Goal: Navigation & Orientation: Find specific page/section

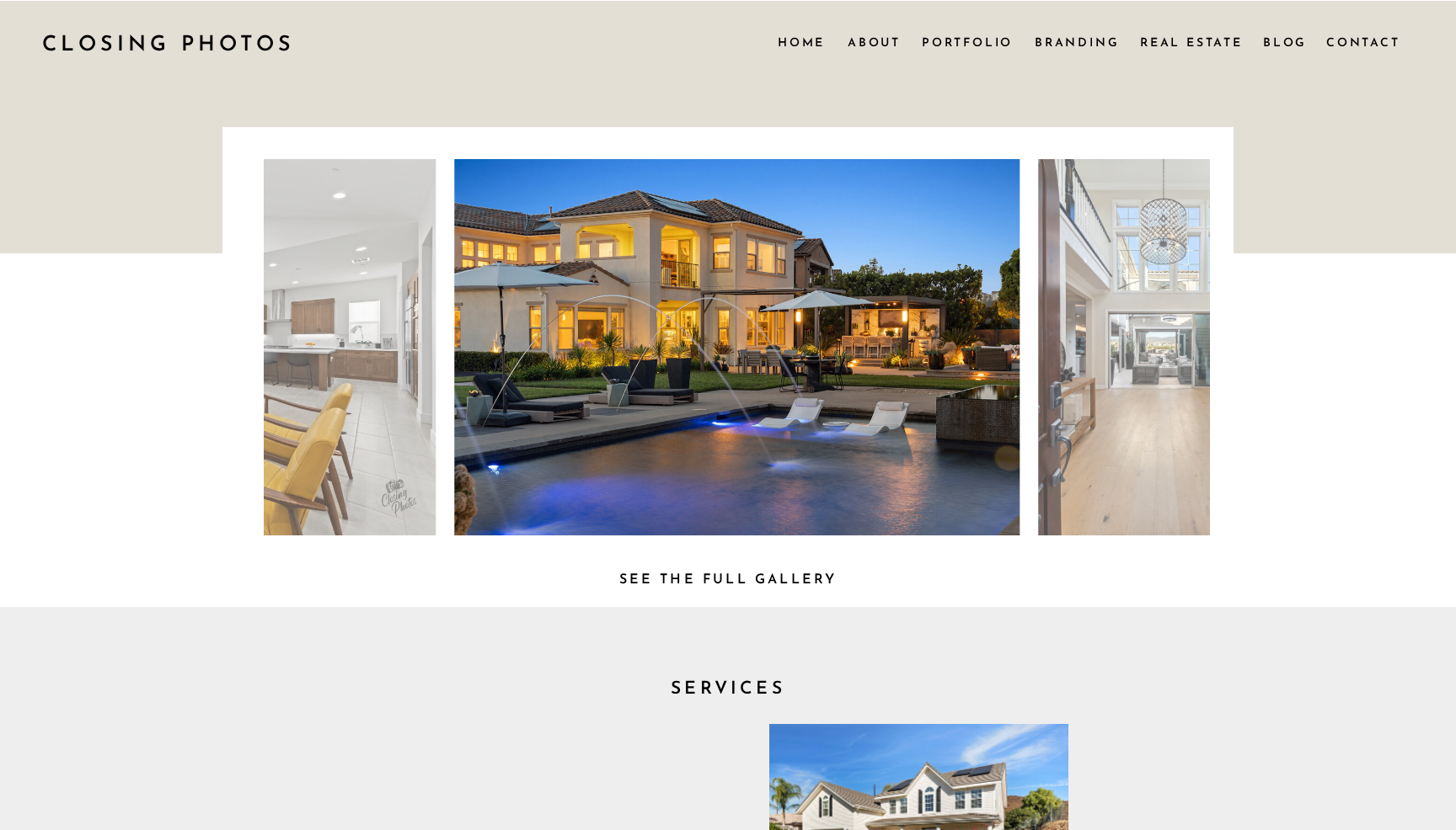
click at [659, 578] on h3 "See the full Gallery" at bounding box center [727, 578] width 256 height 18
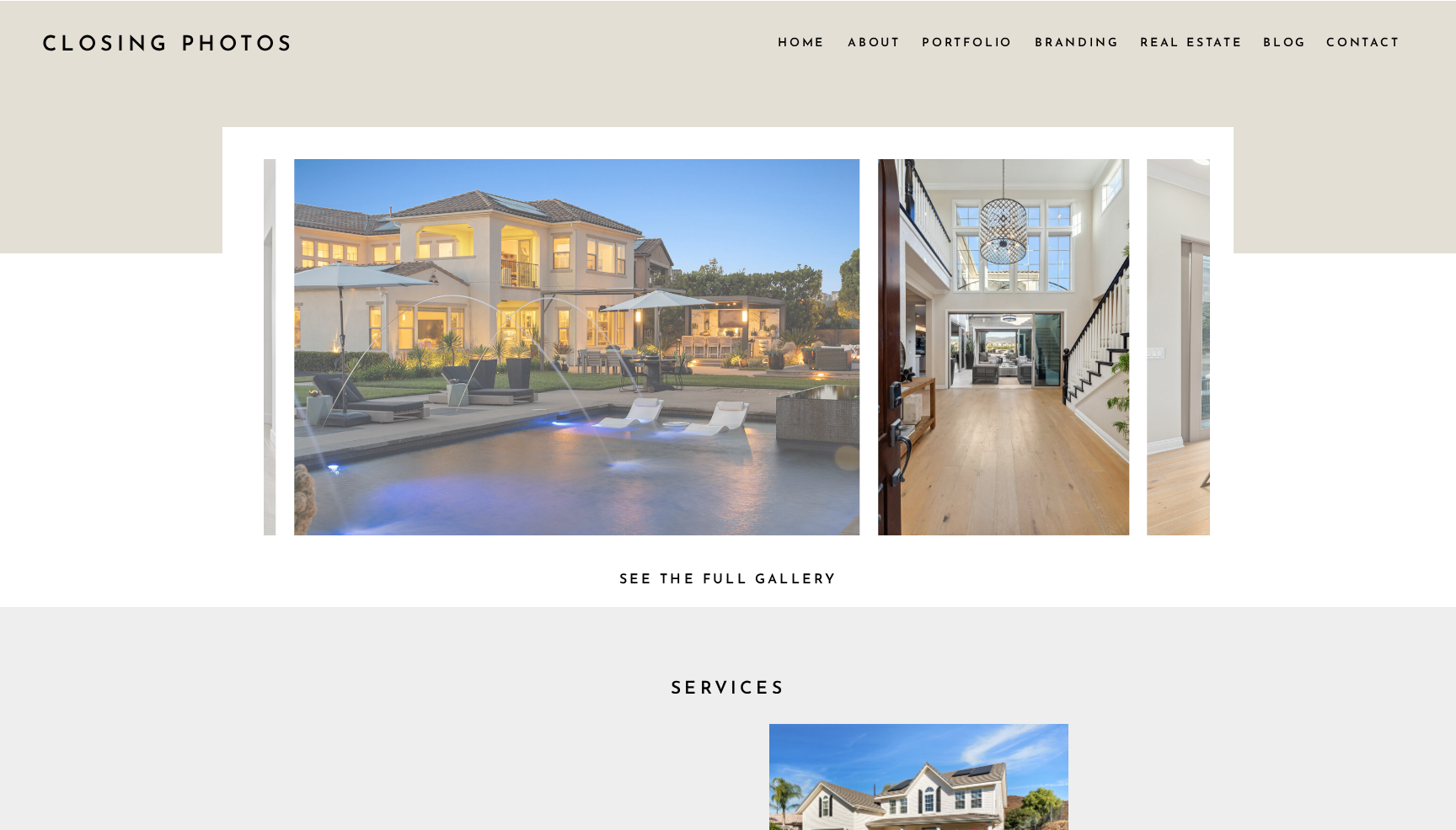
scroll to position [1, 0]
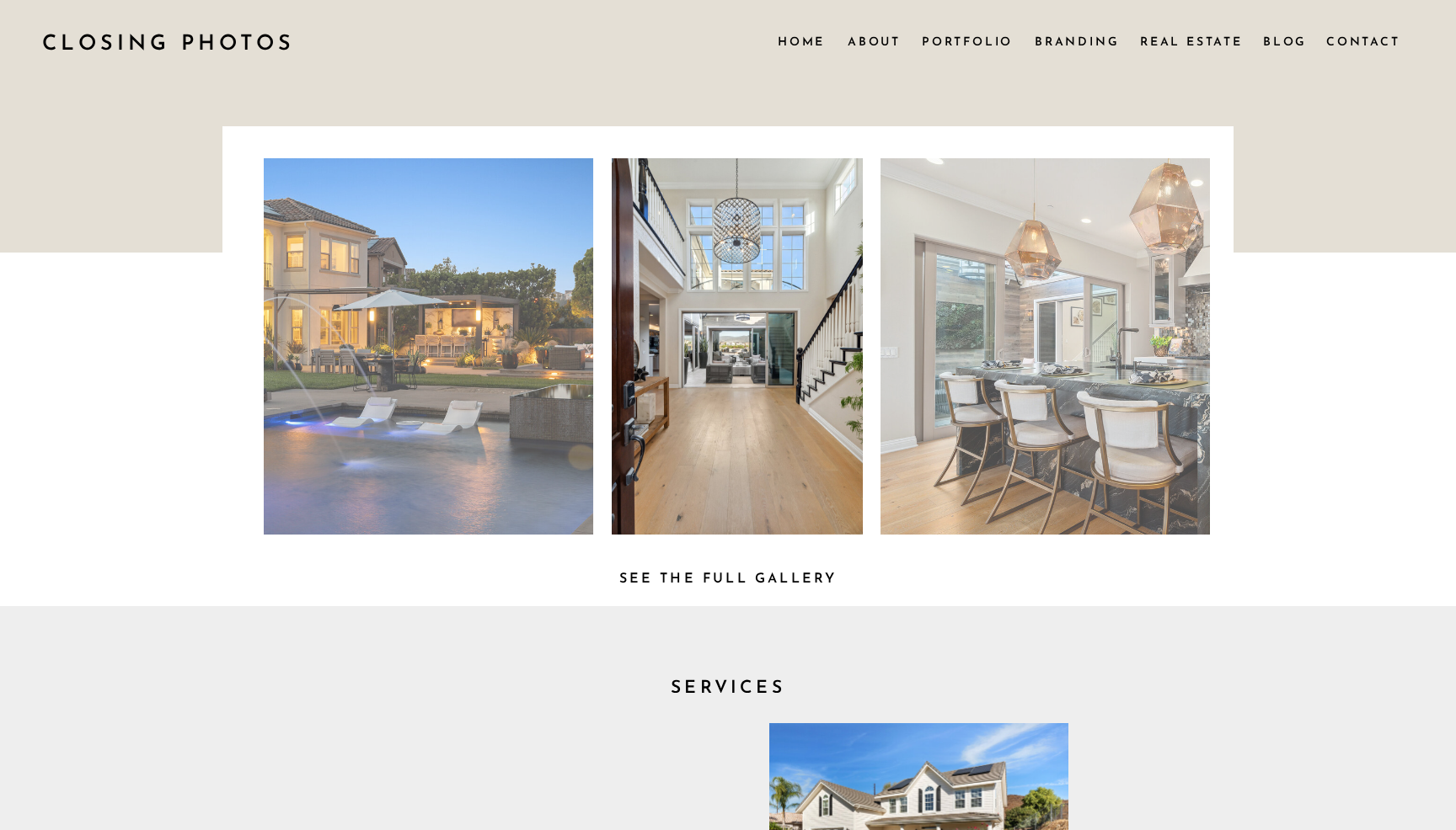
click at [691, 569] on h3 "See the full Gallery" at bounding box center [727, 577] width 256 height 18
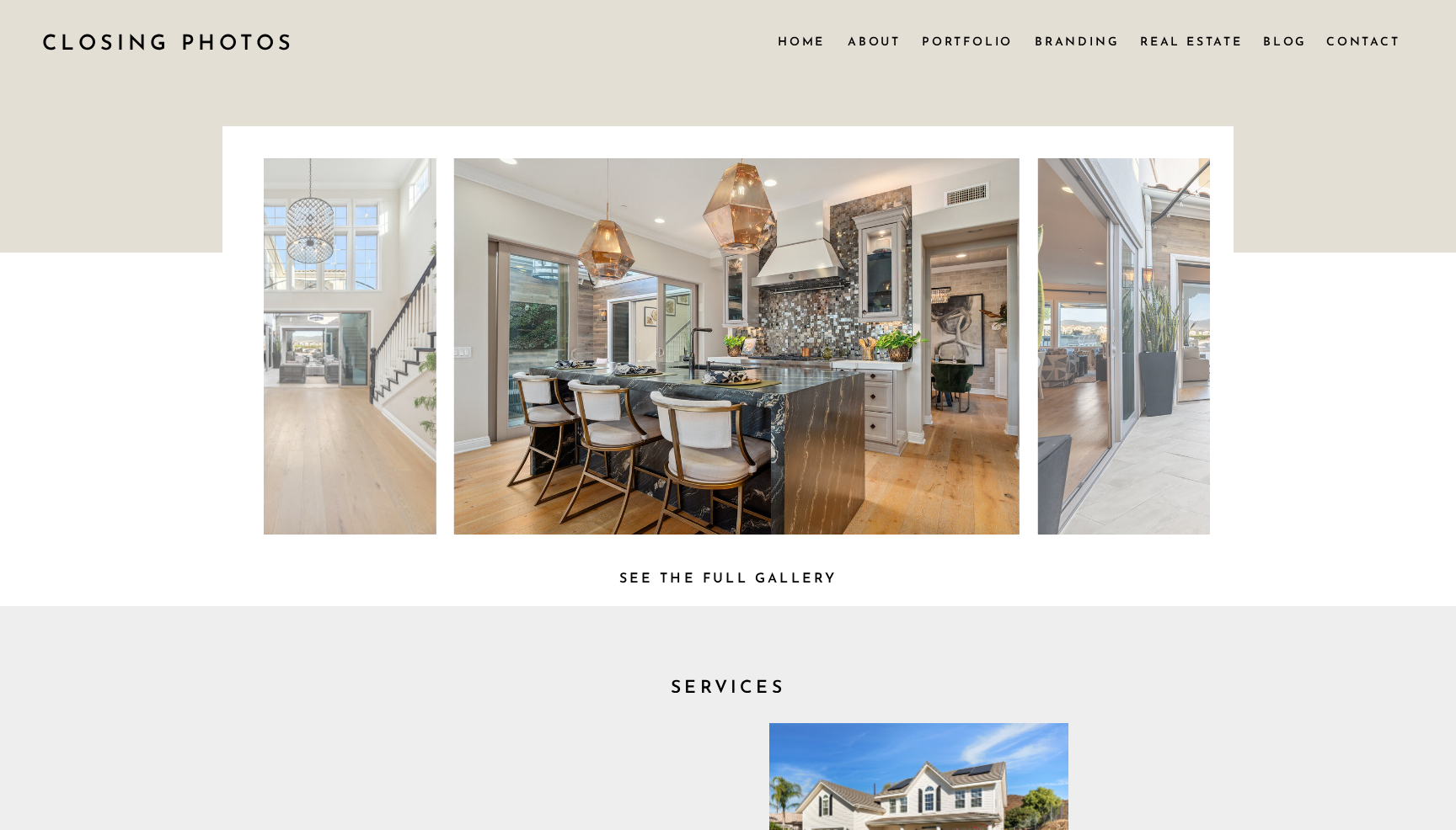
click at [668, 577] on h3 "See the full Gallery" at bounding box center [727, 577] width 256 height 18
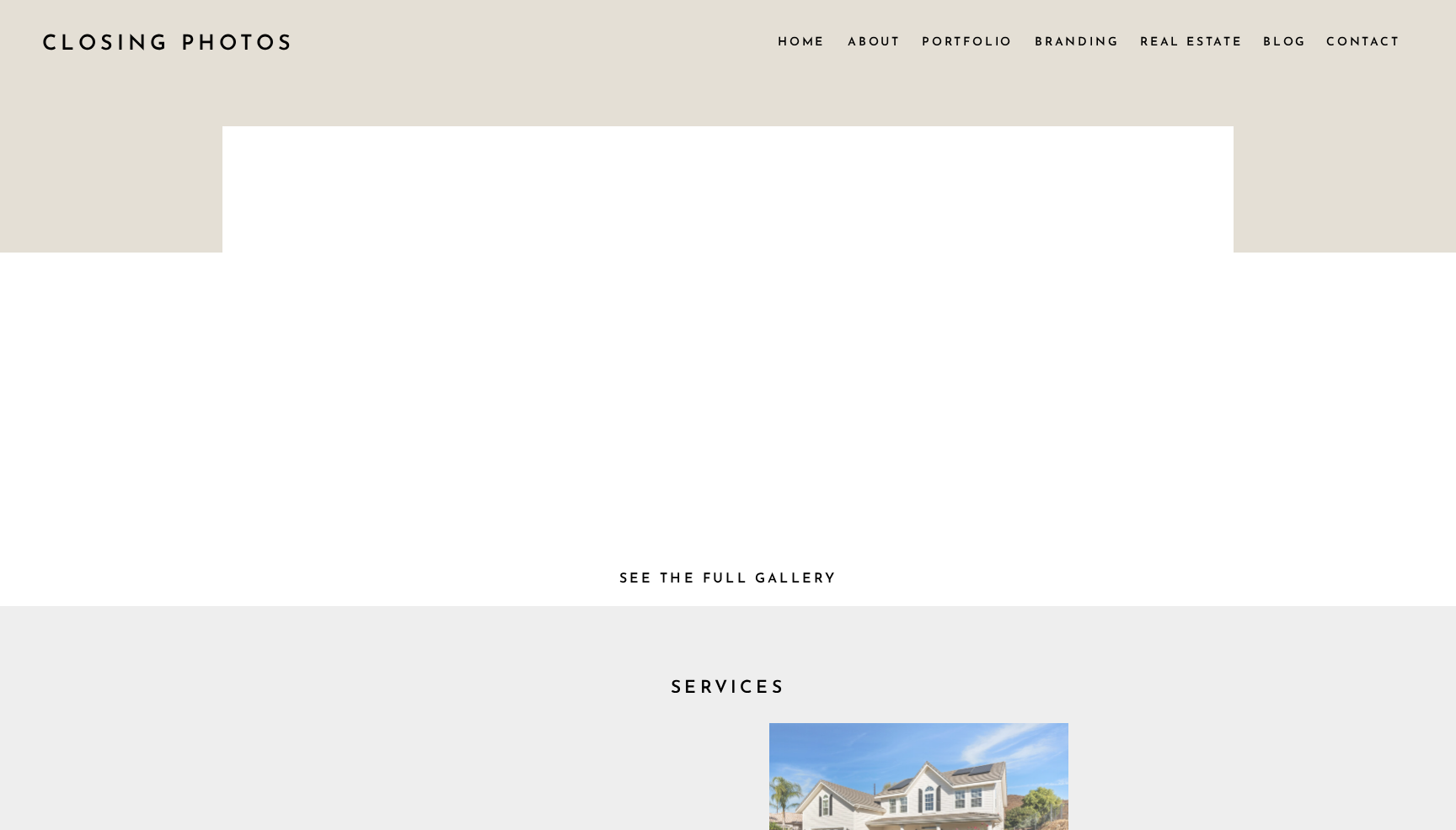
scroll to position [1, 0]
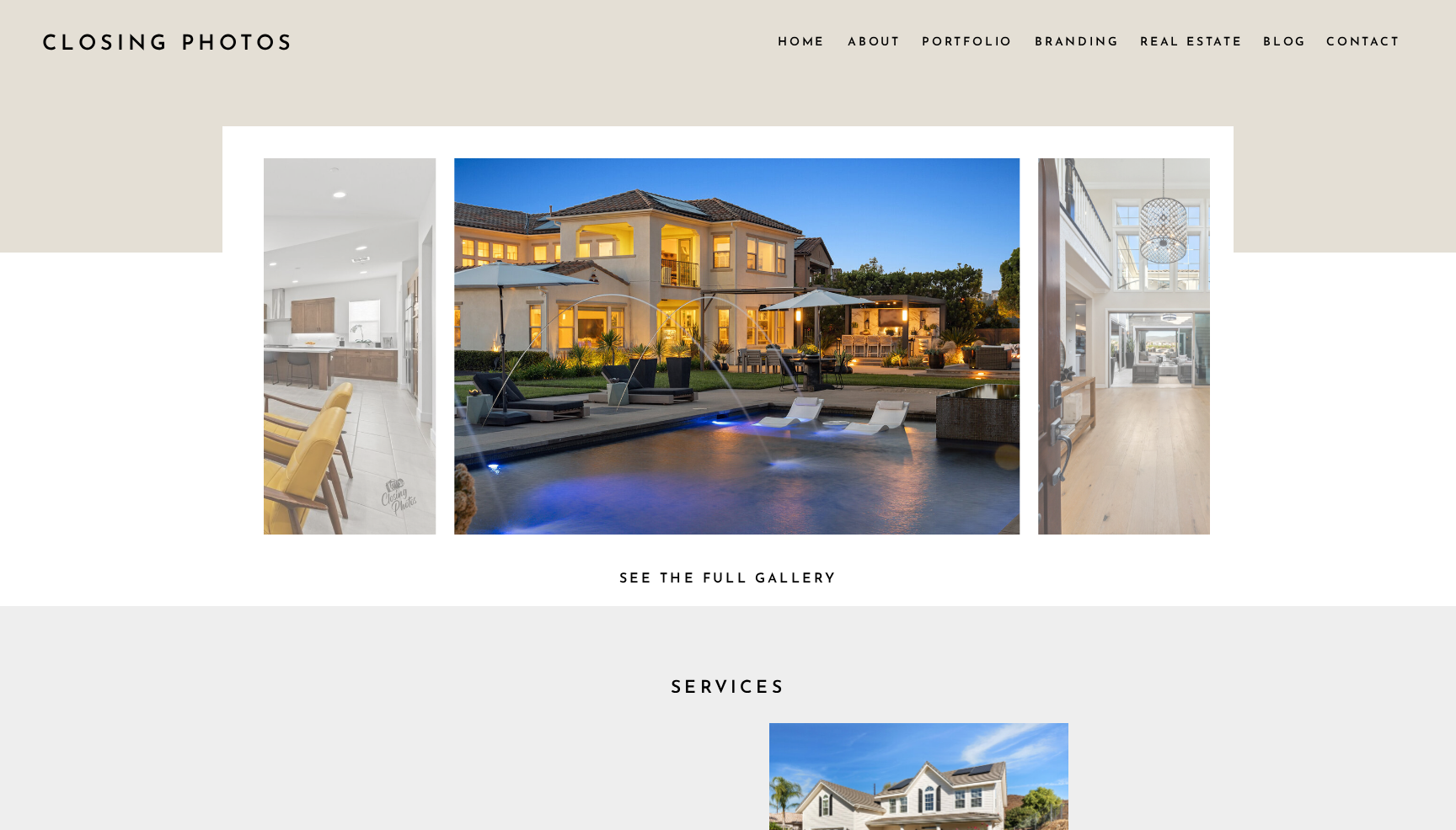
click at [647, 571] on h3 "See the full Gallery" at bounding box center [727, 577] width 256 height 18
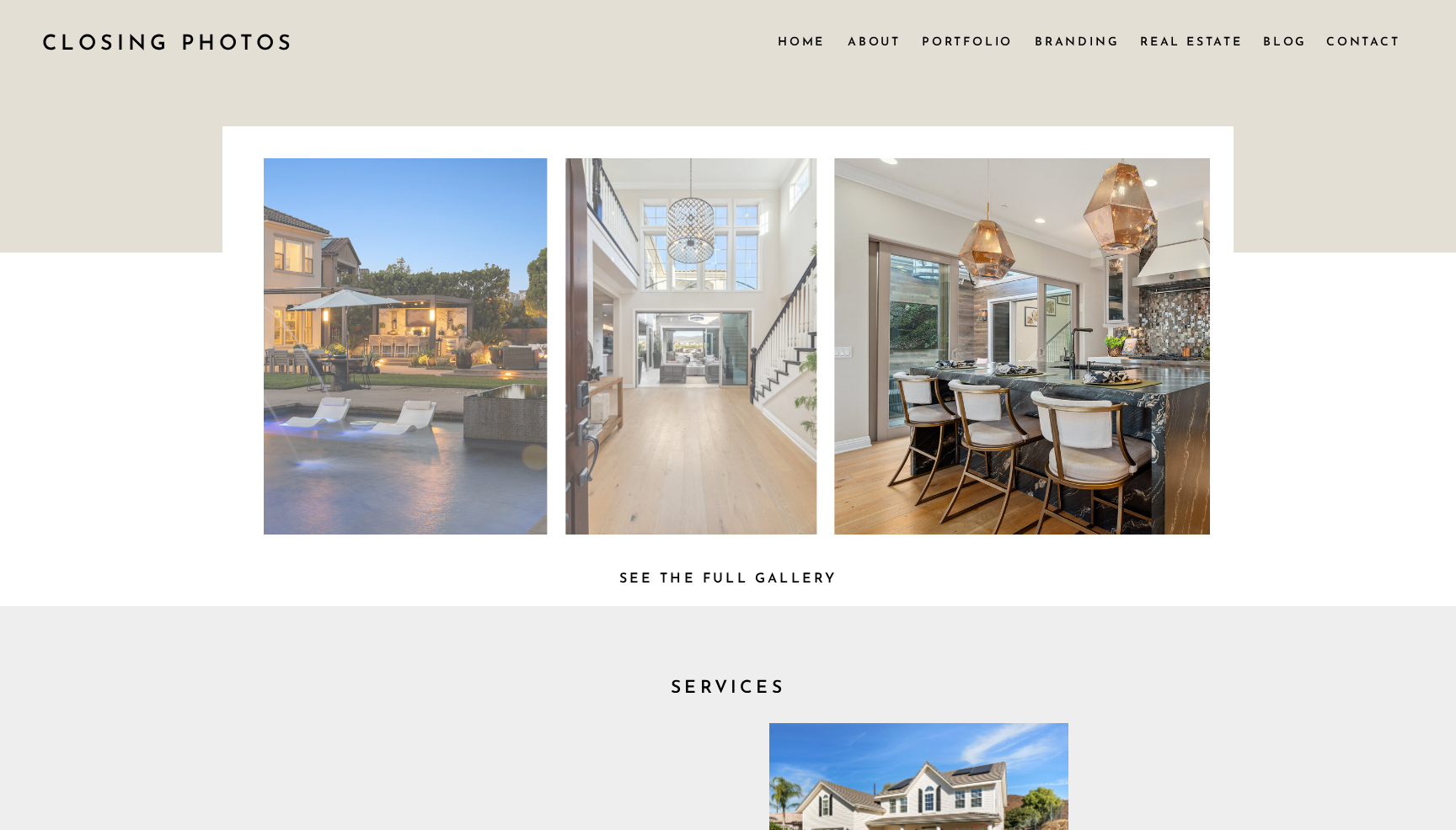
click at [723, 583] on h3 "See the full Gallery" at bounding box center [727, 577] width 256 height 18
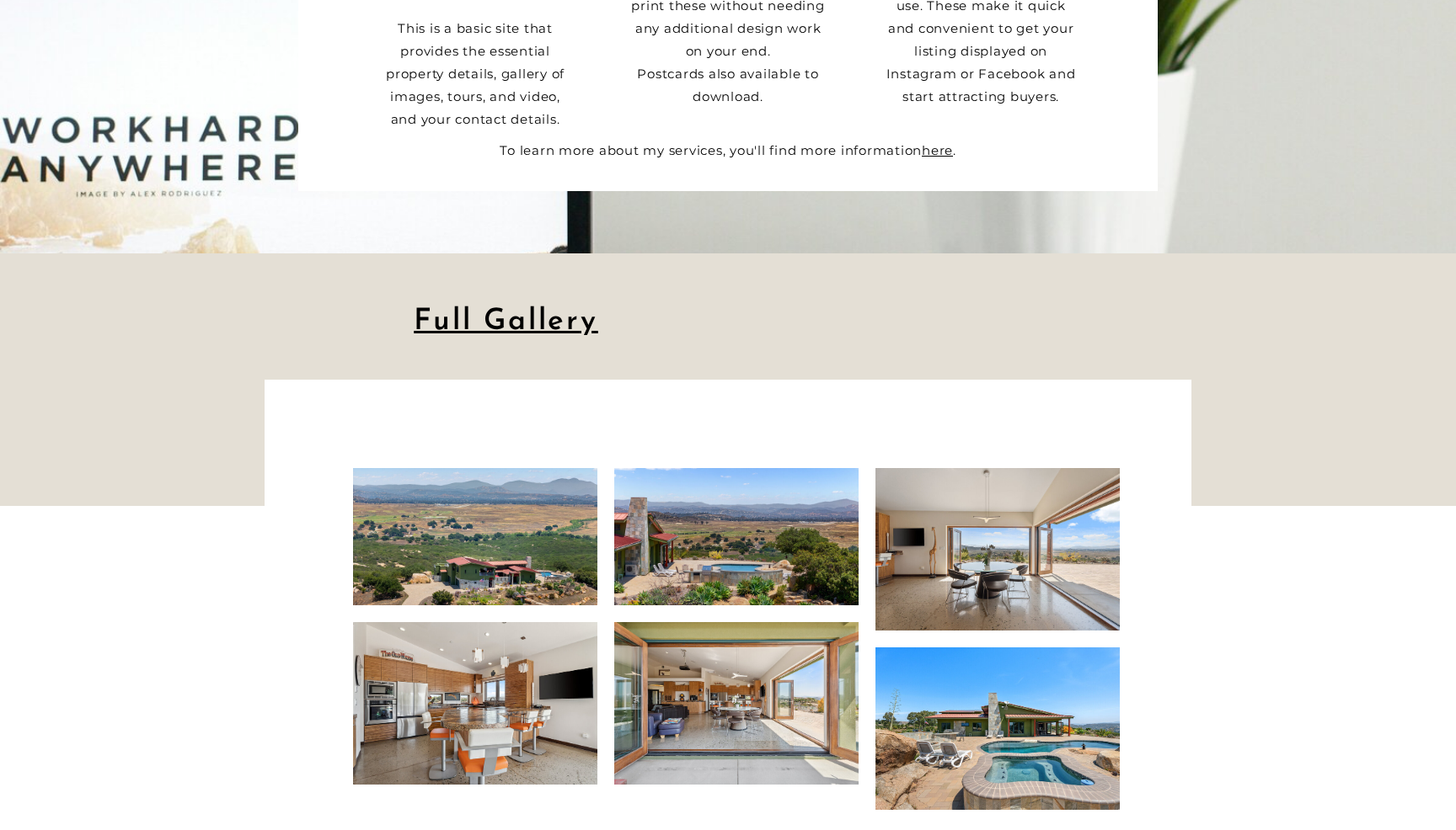
scroll to position [2893, 0]
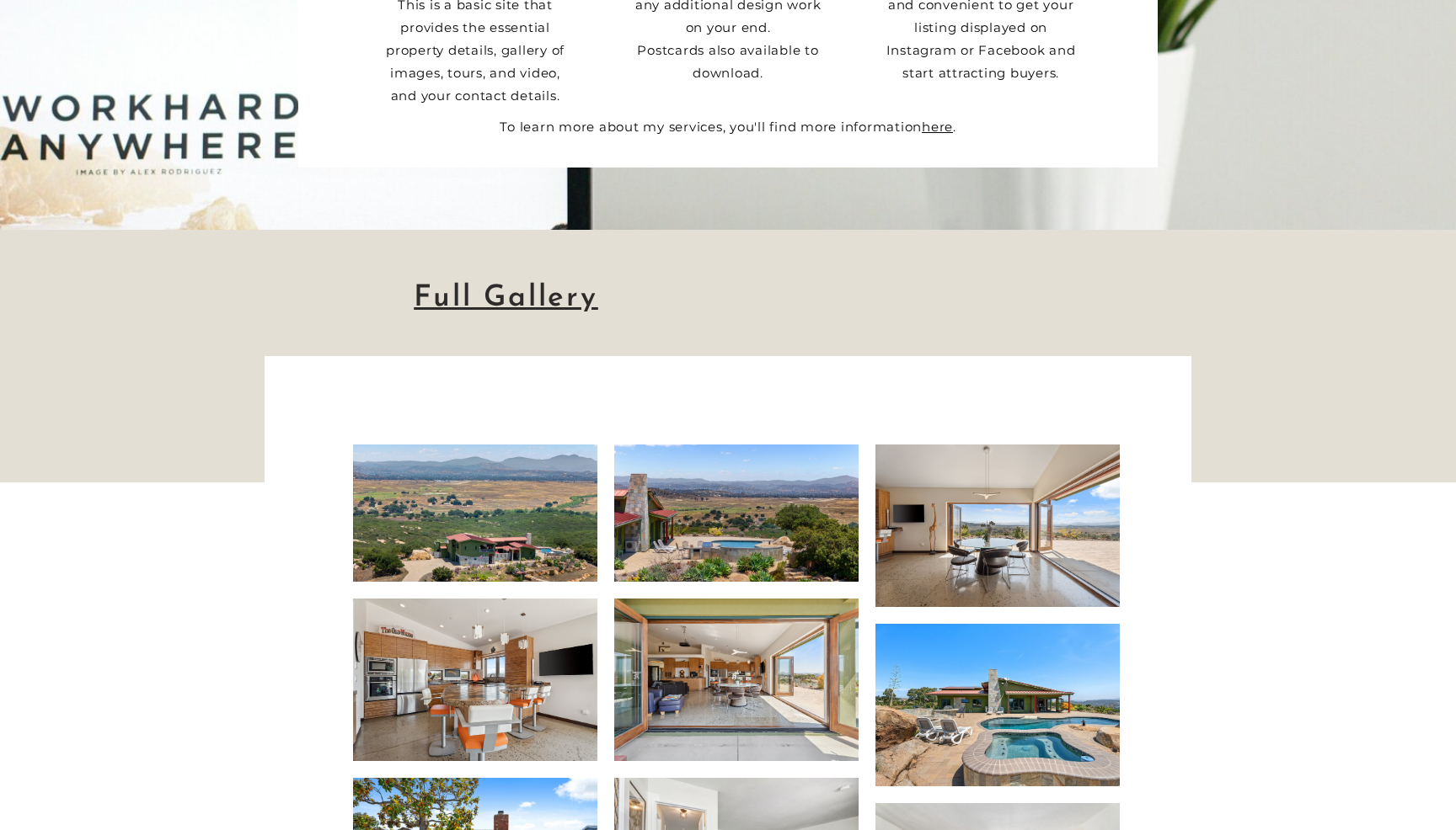
click at [493, 298] on link "Full Gallery" at bounding box center [505, 298] width 184 height 30
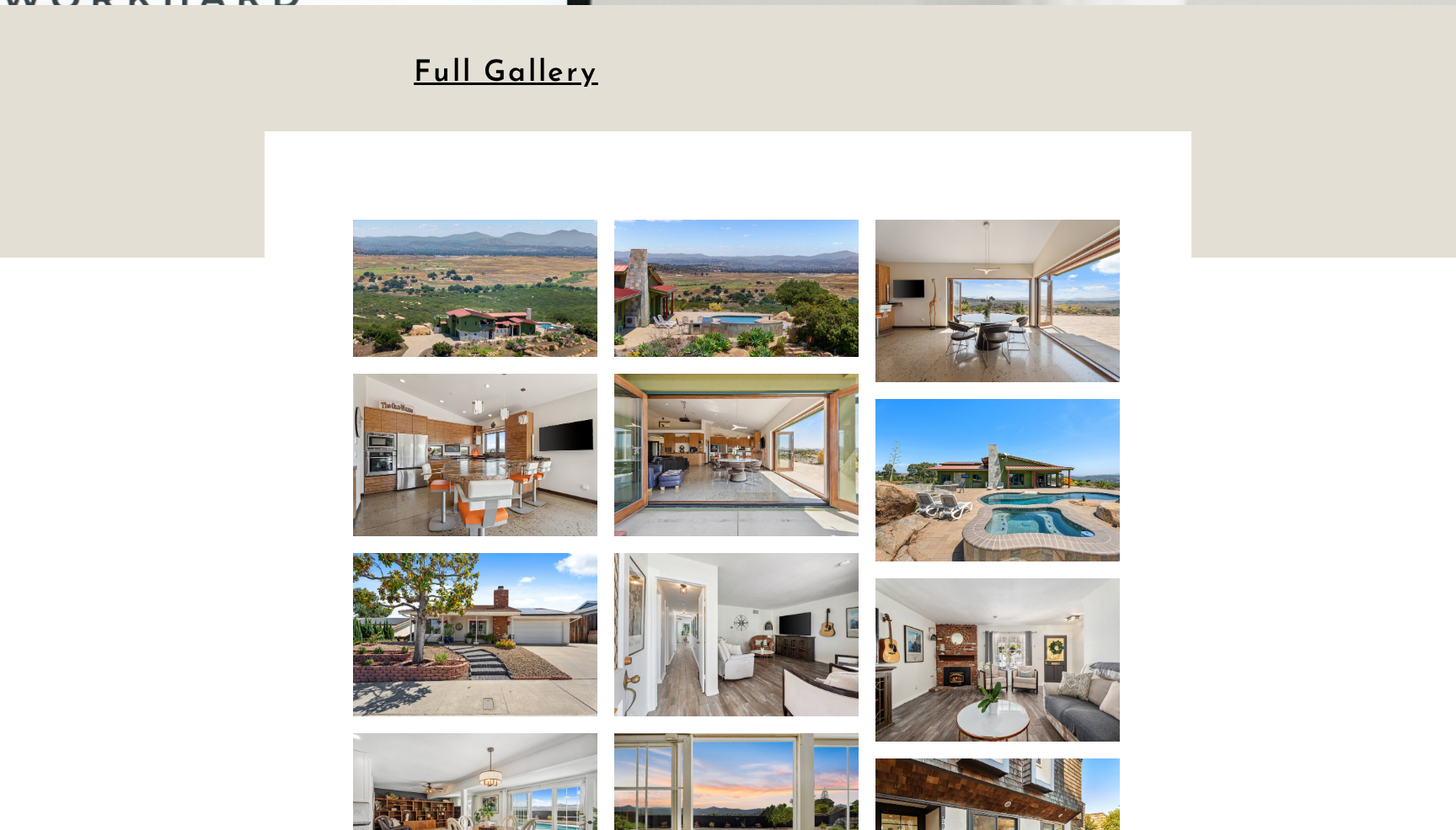
scroll to position [3123, 0]
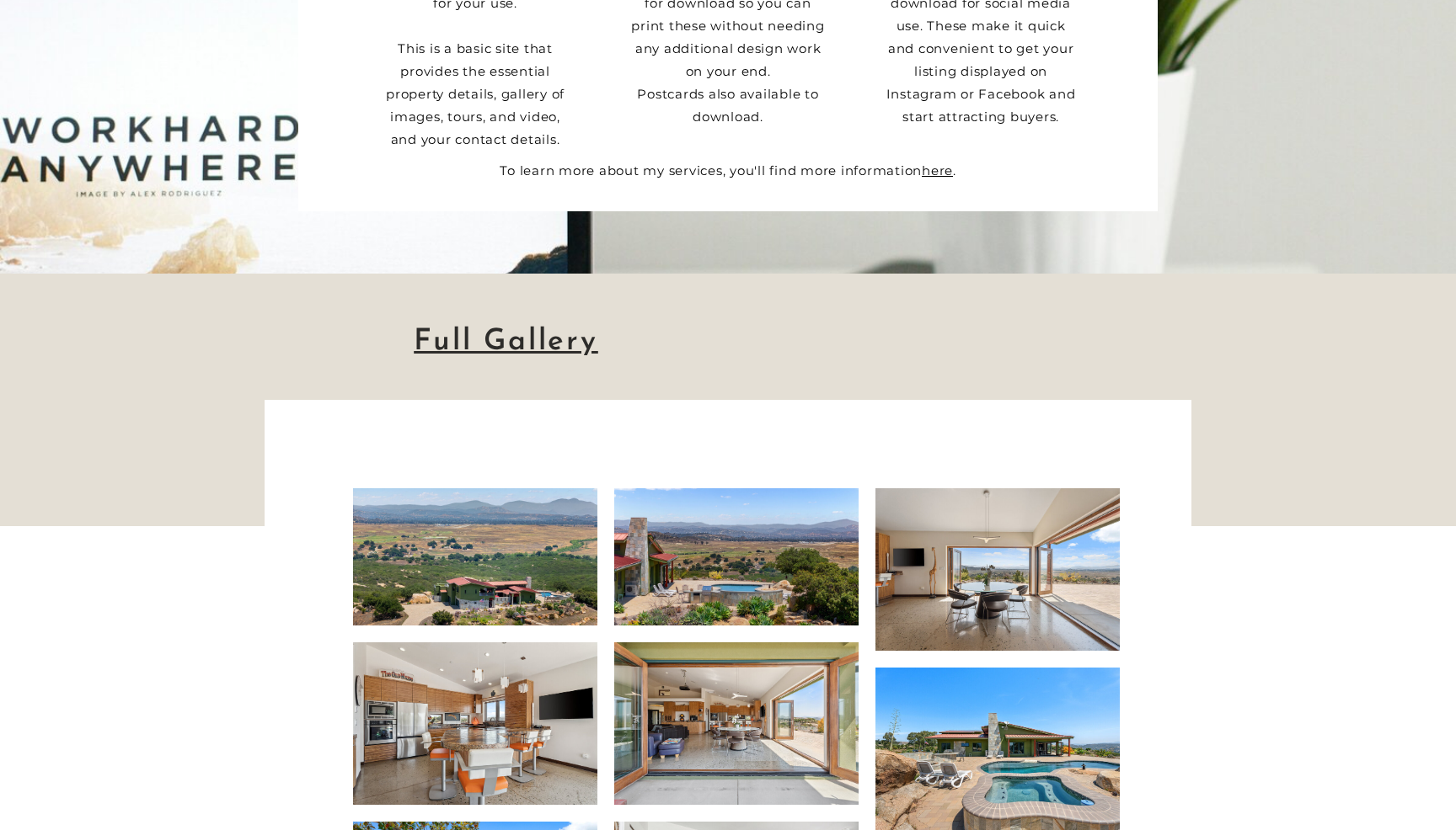
click at [500, 346] on link "Full Gallery" at bounding box center [505, 342] width 184 height 30
